Goal: Task Accomplishment & Management: Manage account settings

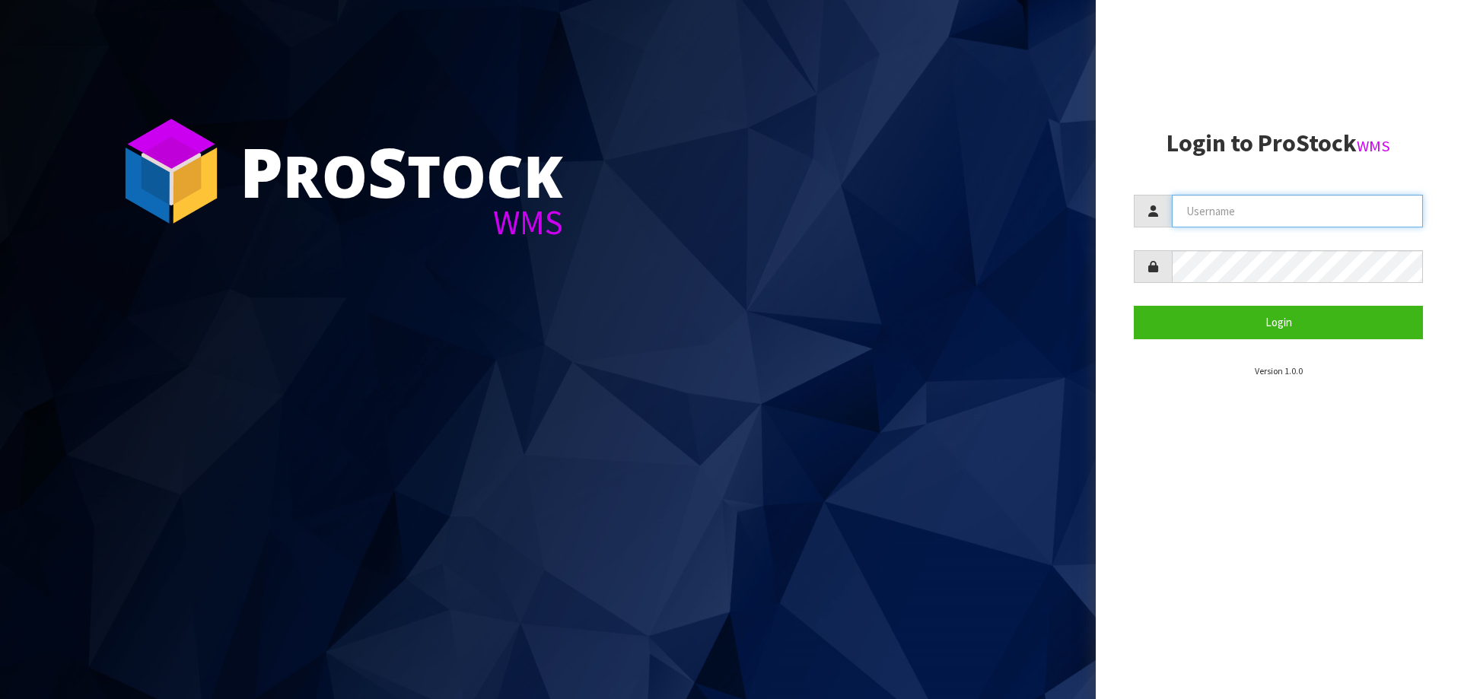
type input "[EMAIL_ADDRESS][PERSON_NAME][DOMAIN_NAME]"
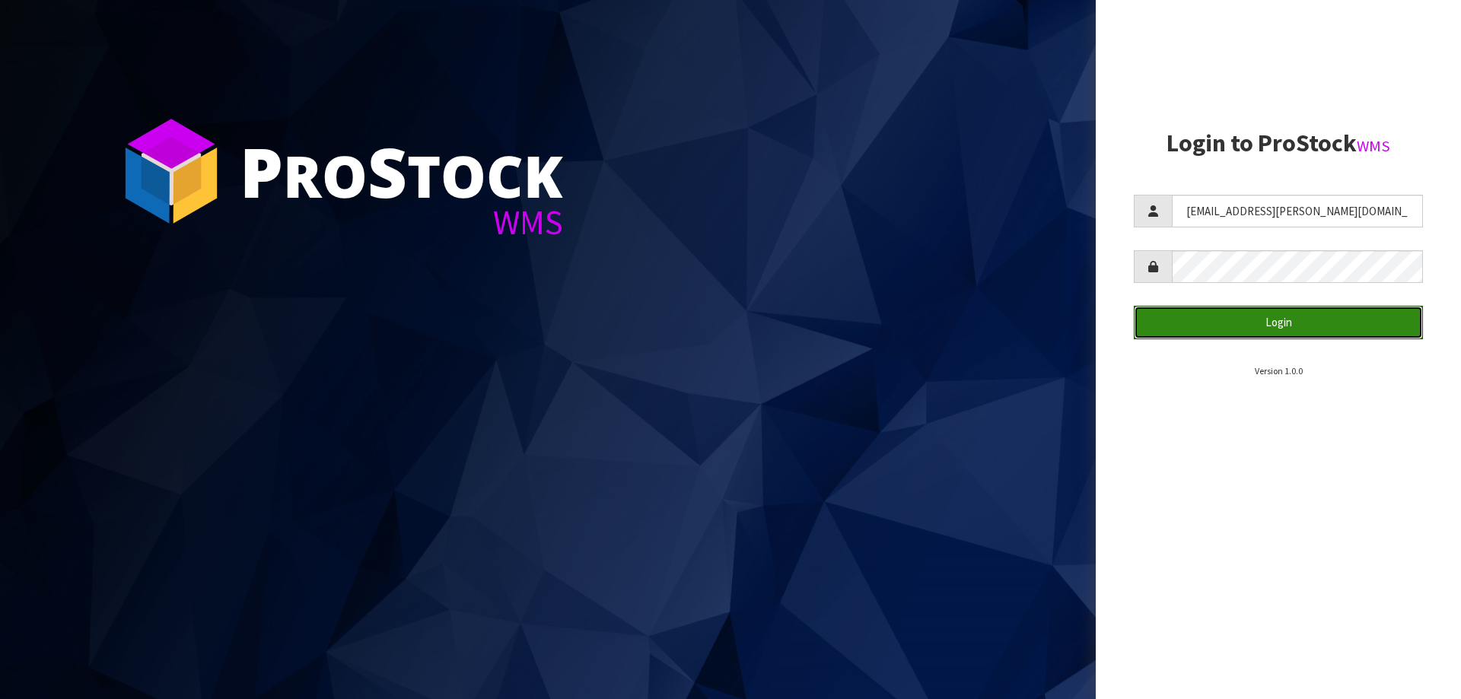
click at [1268, 322] on button "Login" at bounding box center [1277, 322] width 289 height 33
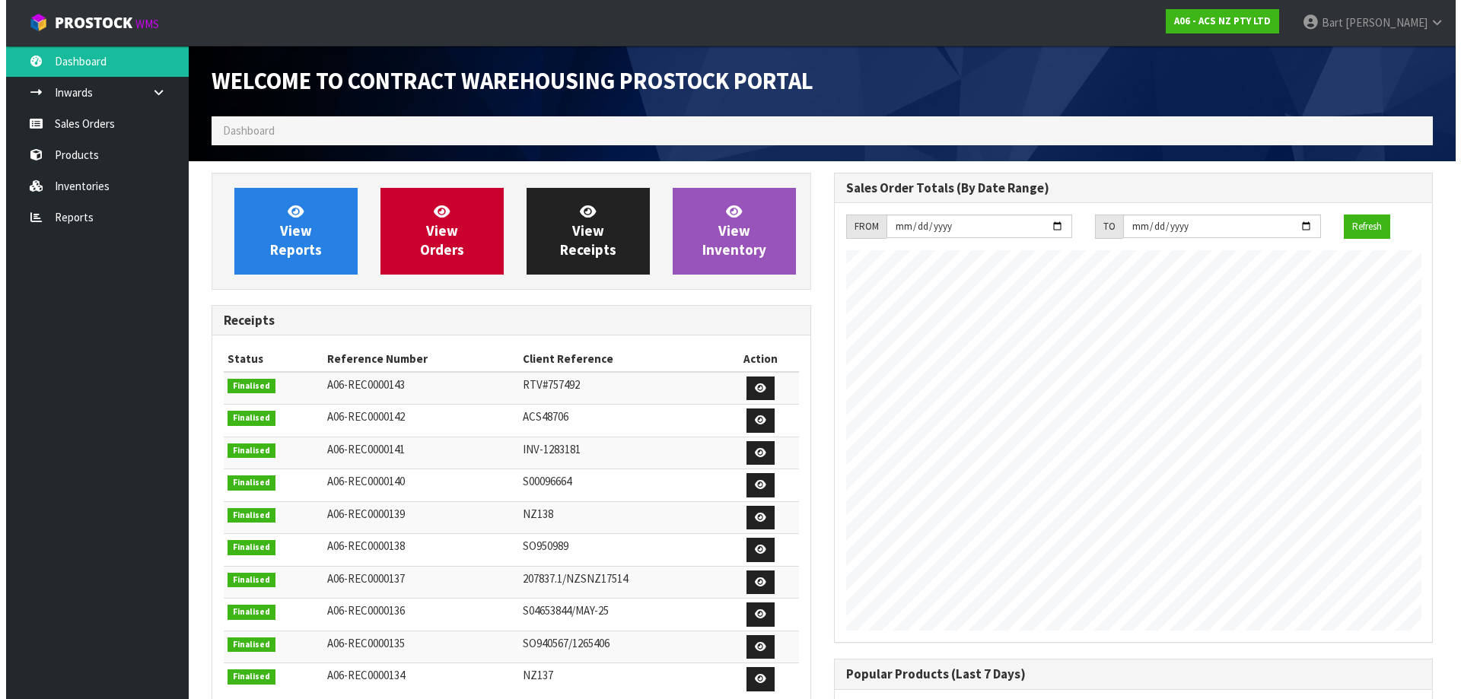
scroll to position [844, 621]
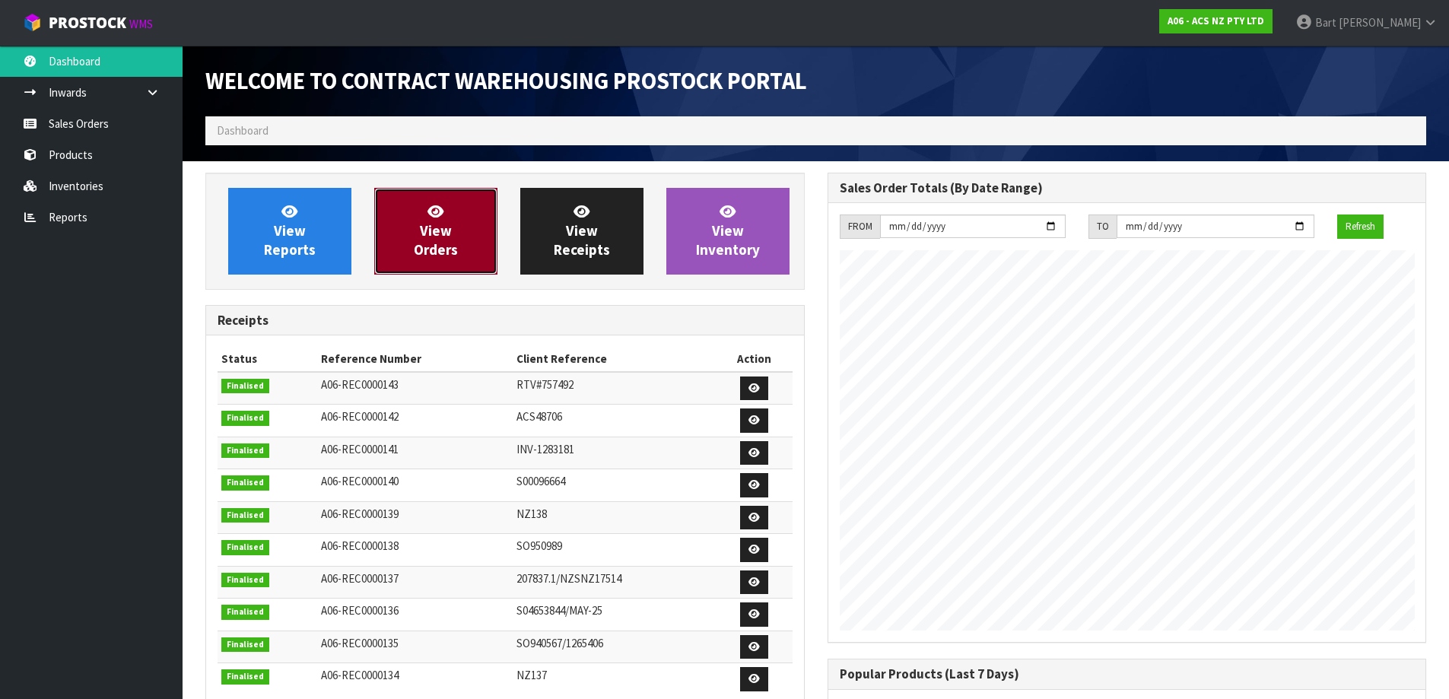
click at [435, 224] on span "View Orders" at bounding box center [436, 230] width 44 height 57
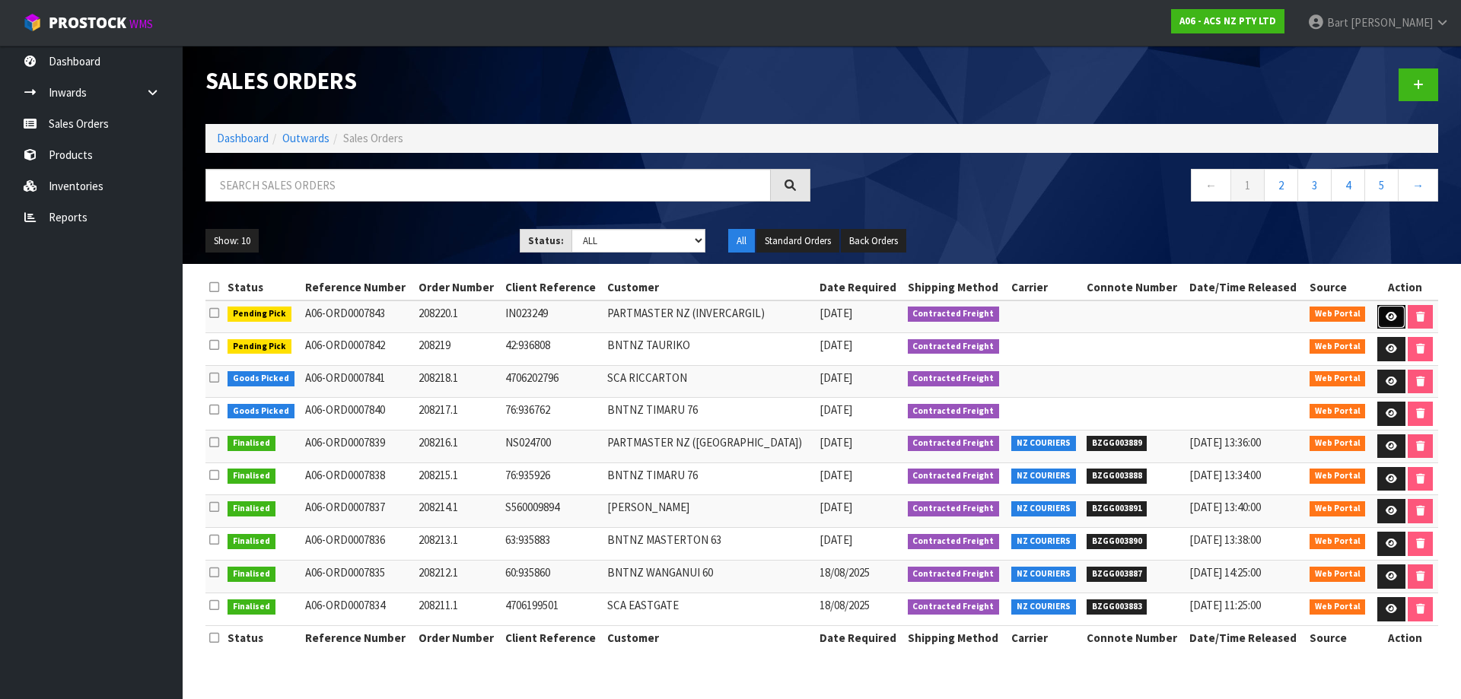
click at [1388, 312] on icon at bounding box center [1390, 317] width 11 height 10
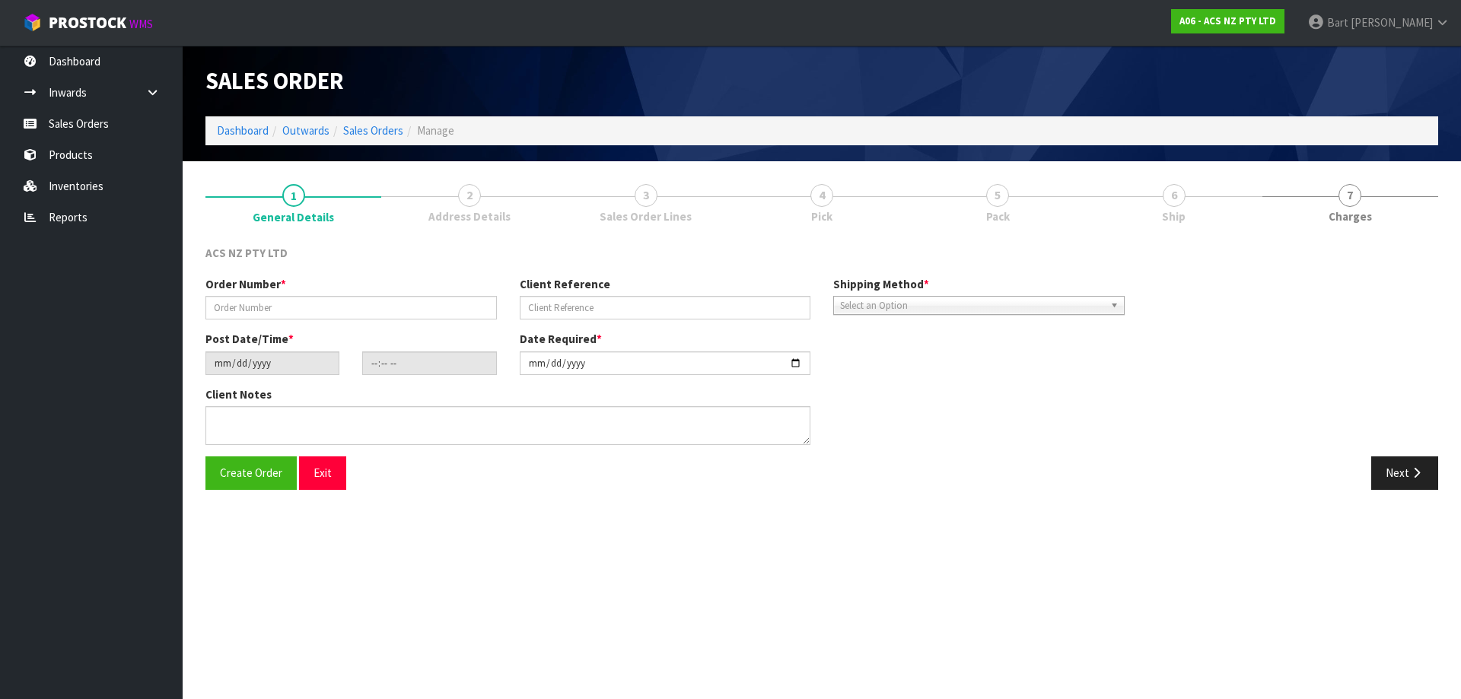
type input "208220.1"
type input "IN023249"
type input "[DATE]"
type input "11:13:00.000"
type input "[DATE]"
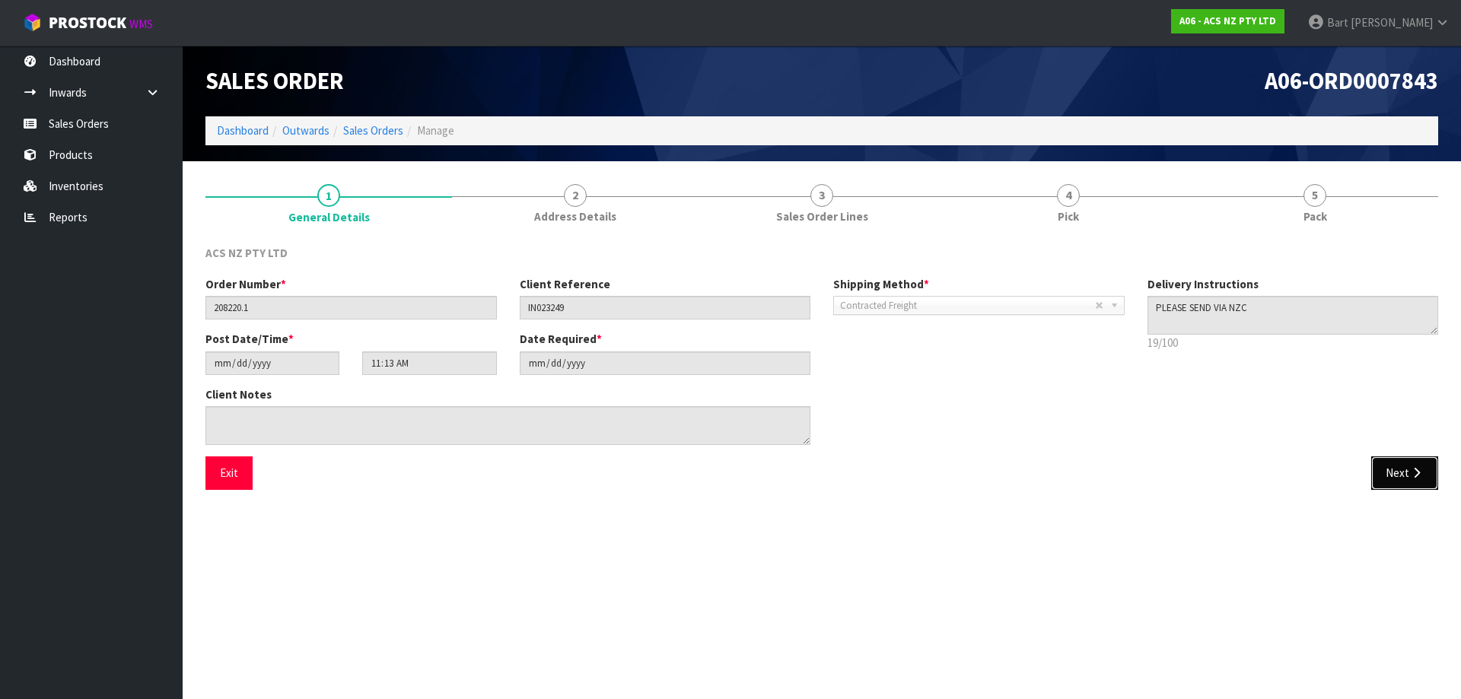
click at [1401, 466] on button "Next" at bounding box center [1404, 472] width 67 height 33
